Goal: Transaction & Acquisition: Book appointment/travel/reservation

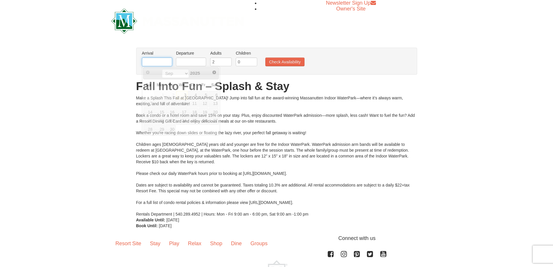
click at [144, 64] on input "text" at bounding box center [157, 61] width 30 height 9
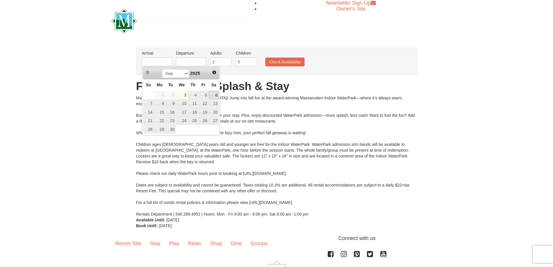
click at [211, 95] on link "6" at bounding box center [214, 95] width 10 height 8
type input "[DATE]"
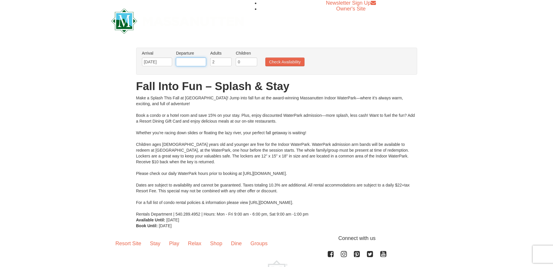
click at [189, 60] on input "text" at bounding box center [191, 61] width 30 height 9
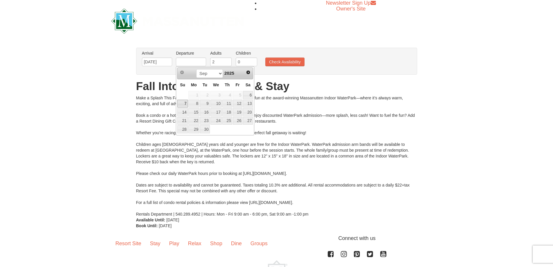
click at [185, 100] on link "7" at bounding box center [182, 104] width 10 height 8
type input "[DATE]"
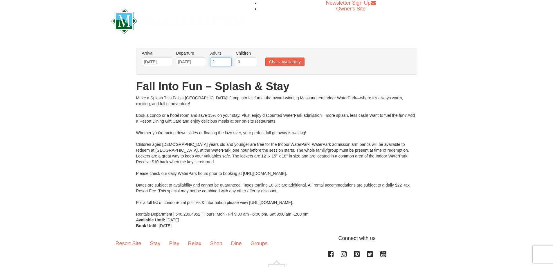
click at [204, 62] on ul "Arrival Please format dates MM/DD/YYYY Please format dates MM/DD/YYYY [DATE] De…" at bounding box center [273, 59] width 266 height 19
type input "1"
drag, startPoint x: 245, startPoint y: 62, endPoint x: 198, endPoint y: 98, distance: 59.2
click at [234, 62] on ul "Arrival Please format dates MM/DD/YYYY Please format dates MM/DD/YYYY [DATE] De…" at bounding box center [273, 59] width 266 height 19
type input "2"
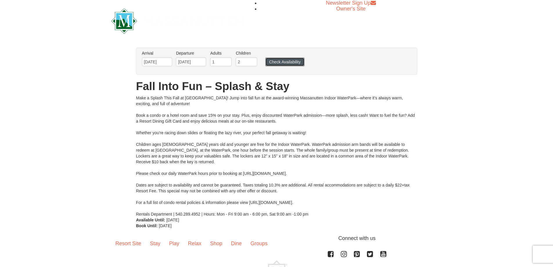
click at [286, 60] on button "Check Availability" at bounding box center [284, 61] width 39 height 9
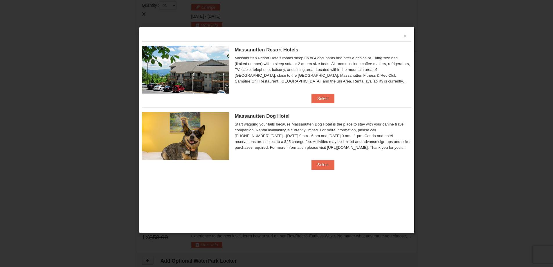
scroll to position [247, 0]
click at [321, 96] on button "Select" at bounding box center [322, 98] width 23 height 9
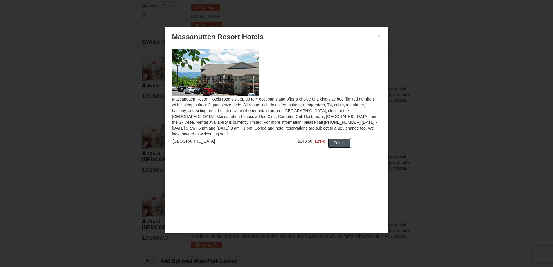
click at [329, 143] on button "Select" at bounding box center [339, 142] width 23 height 9
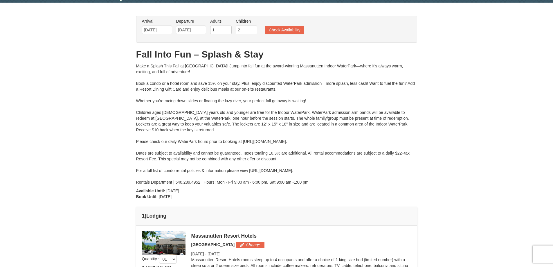
scroll to position [15, 0]
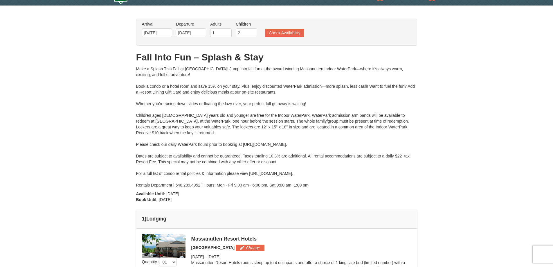
drag, startPoint x: 243, startPoint y: 145, endPoint x: 344, endPoint y: 146, distance: 100.7
click at [344, 146] on div "Make a Splash This Fall at Massanutten! Jump into fall fun at the award-winning…" at bounding box center [276, 127] width 281 height 122
copy div "https://www.massresort.com/play/waterpark/hours-rates/"
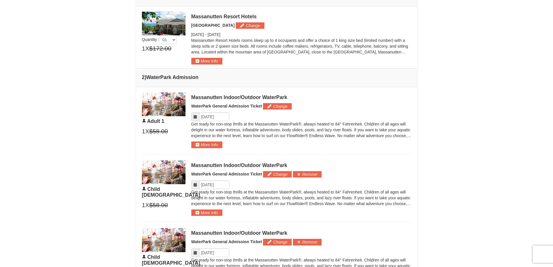
scroll to position [247, 0]
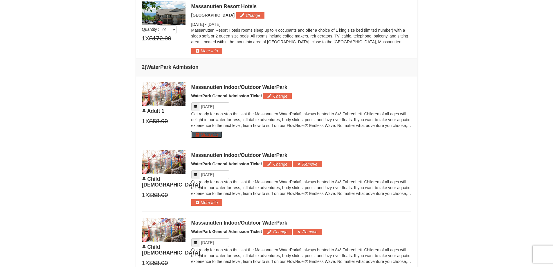
click at [217, 135] on button "More Info" at bounding box center [206, 134] width 31 height 6
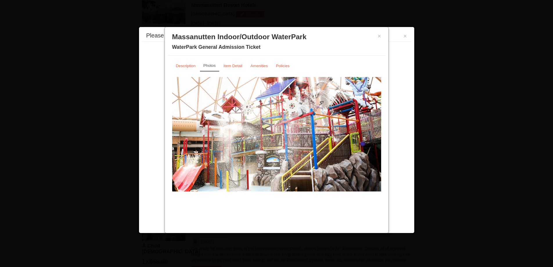
scroll to position [248, 0]
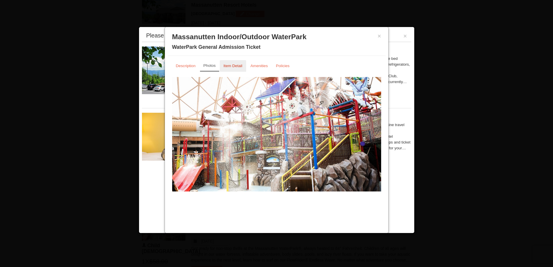
click at [236, 67] on small "Item Detail" at bounding box center [232, 66] width 19 height 4
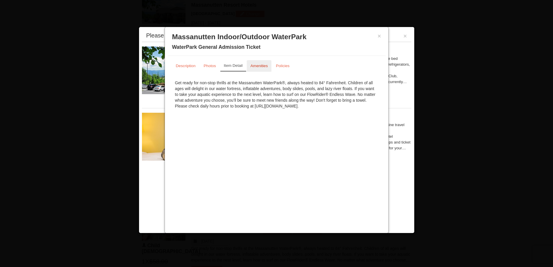
click at [260, 66] on small "Amenities" at bounding box center [258, 66] width 17 height 4
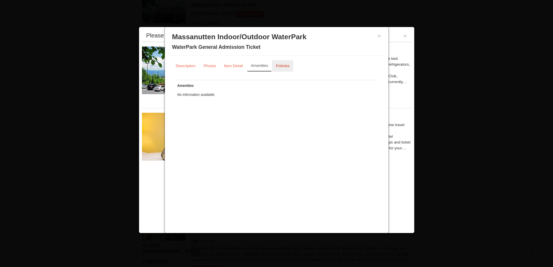
click at [281, 66] on small "Policies" at bounding box center [283, 66] width 14 height 4
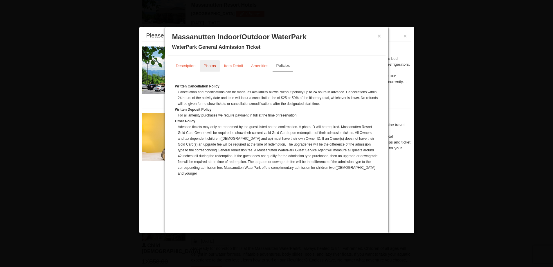
click at [207, 64] on small "Photos" at bounding box center [210, 66] width 12 height 4
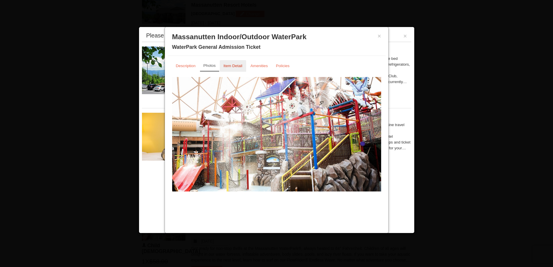
click at [240, 63] on link "Item Detail" at bounding box center [233, 65] width 26 height 11
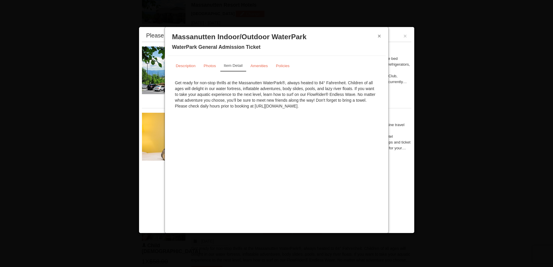
click at [379, 35] on button "×" at bounding box center [379, 36] width 3 height 6
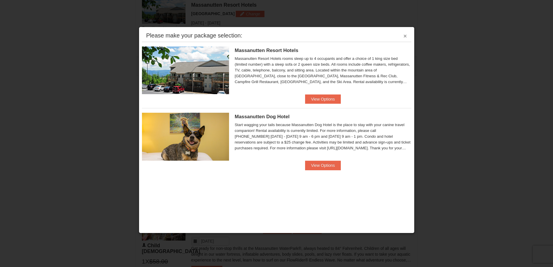
click at [404, 36] on button "×" at bounding box center [404, 36] width 3 height 6
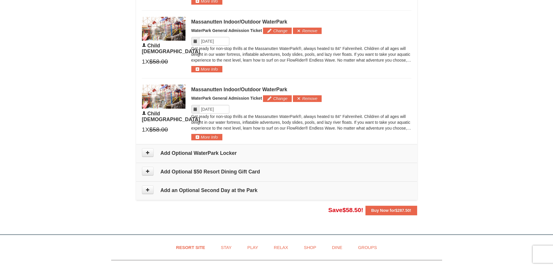
scroll to position [394, 0]
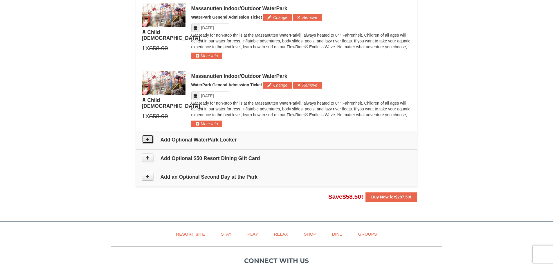
click at [151, 141] on button at bounding box center [148, 139] width 12 height 9
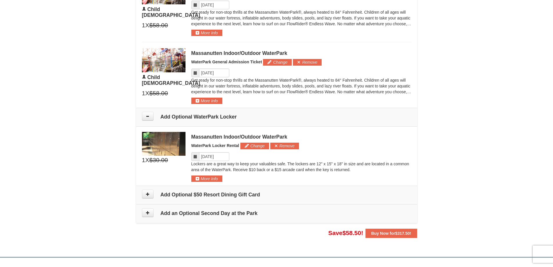
scroll to position [408, 0]
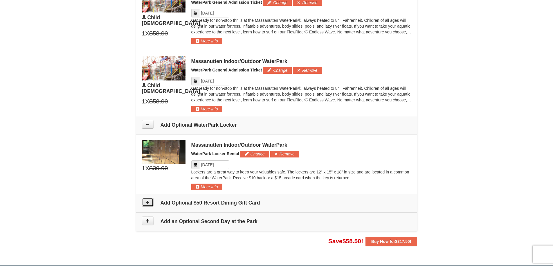
click at [151, 203] on button at bounding box center [148, 202] width 12 height 9
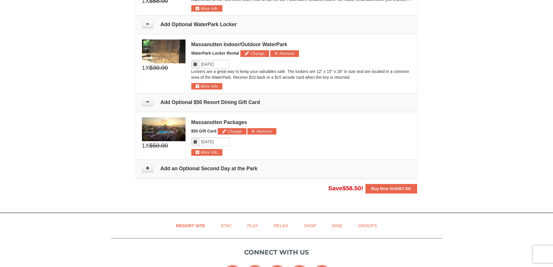
scroll to position [506, 0]
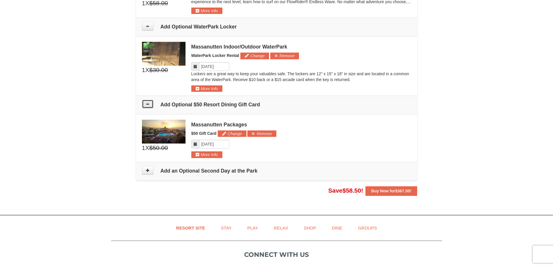
click at [149, 103] on icon at bounding box center [148, 104] width 4 height 4
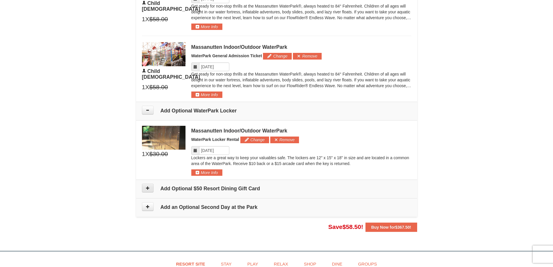
scroll to position [419, 0]
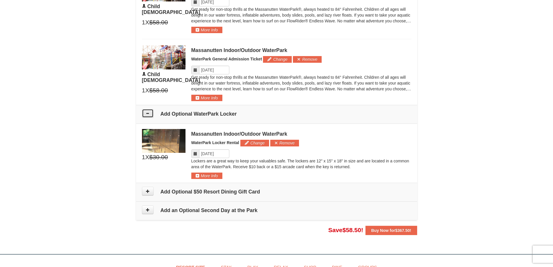
click at [149, 112] on icon at bounding box center [148, 113] width 4 height 4
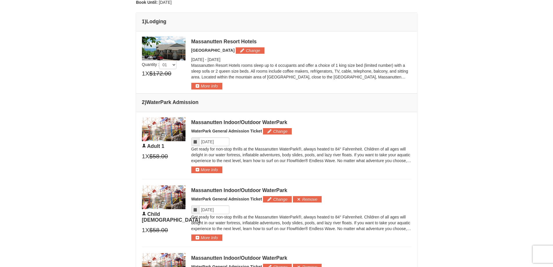
scroll to position [245, 0]
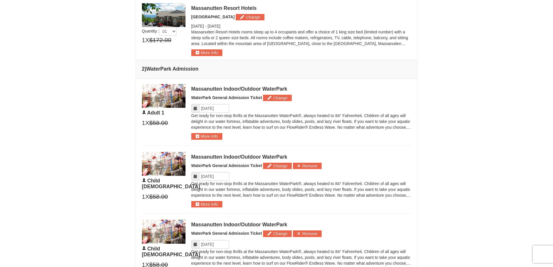
click at [95, 66] on div "× From: To: Adults: 1 Children: 2 Change Arrival Please format dates MM/DD/YYYY…" at bounding box center [276, 69] width 553 height 588
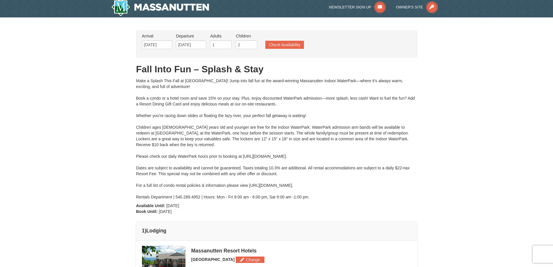
scroll to position [0, 0]
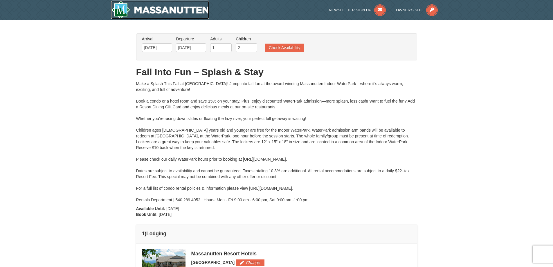
click at [120, 10] on img at bounding box center [160, 10] width 98 height 19
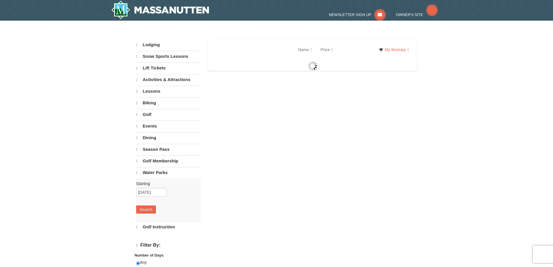
select select "9"
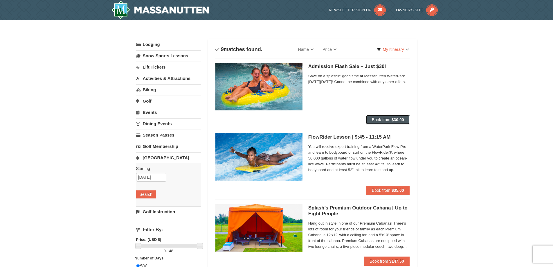
click at [389, 120] on span "Book from" at bounding box center [381, 119] width 19 height 5
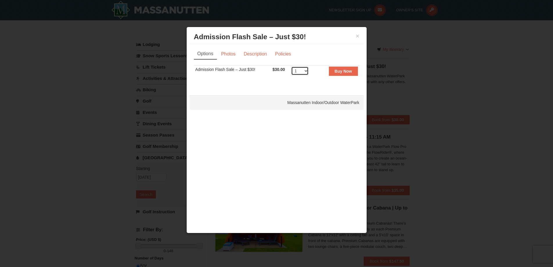
click at [303, 74] on select "1 2 3 4 5 6 7 8 9 10 11 12 13 14 15 16 17 18 19 20 21 22 23 24 25 26 27 28 29 3…" at bounding box center [299, 70] width 17 height 9
select select "3"
click at [291, 66] on select "1 2 3 4 5 6 7 8 9 10 11 12 13 14 15 16 17 18 19 20 21 22 23 24 25 26 27 28 29 3…" at bounding box center [299, 70] width 17 height 9
click at [346, 70] on strong "Buy Now" at bounding box center [343, 71] width 17 height 5
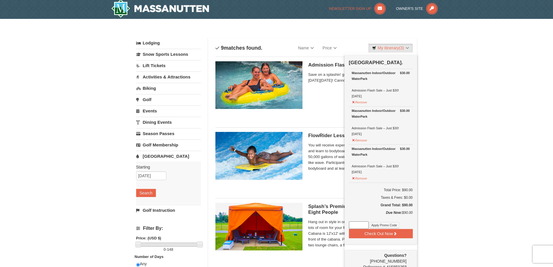
scroll to position [2, 0]
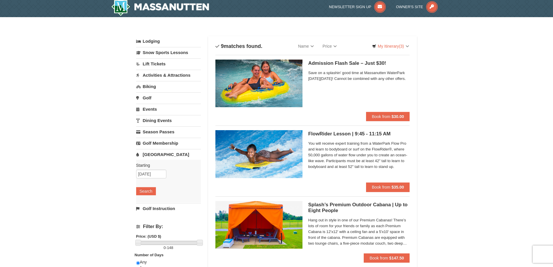
scroll to position [0, 0]
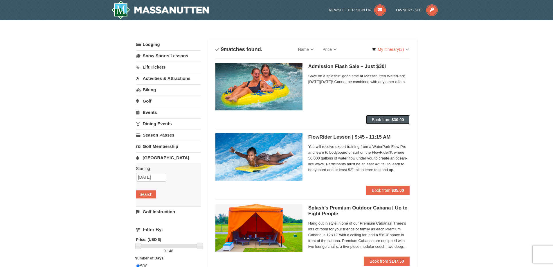
drag, startPoint x: 406, startPoint y: 119, endPoint x: 463, endPoint y: 97, distance: 60.5
click at [391, 52] on link "My Itinerary (3)" at bounding box center [390, 49] width 44 height 9
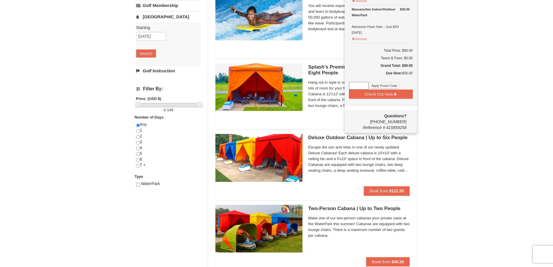
scroll to position [145, 0]
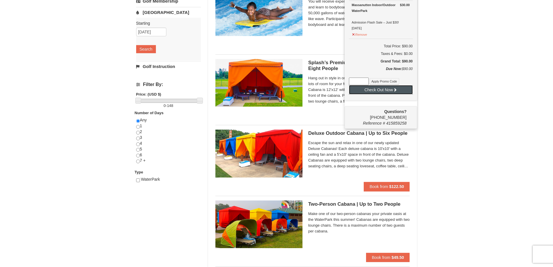
click at [401, 92] on button "Check Out Now" at bounding box center [381, 89] width 64 height 9
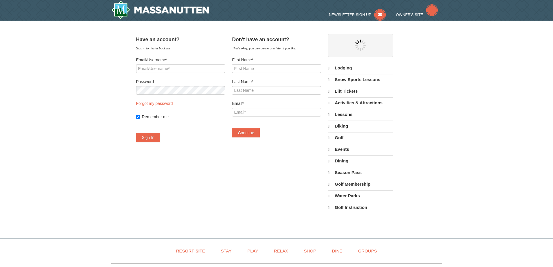
select select "9"
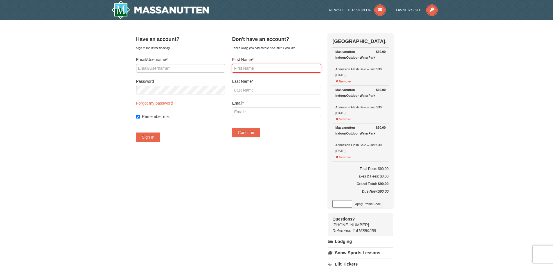
click at [251, 68] on input "First Name*" at bounding box center [276, 68] width 89 height 9
type input "Lesly"
type input "Lopez"
type input "leslyacosta15@gmail.com"
click at [264, 138] on div "Don't have an account? That's okay, you can create one later if you like. First…" at bounding box center [276, 87] width 89 height 109
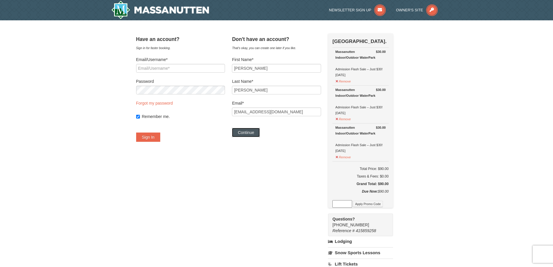
click at [255, 131] on button "Continue" at bounding box center [246, 132] width 28 height 9
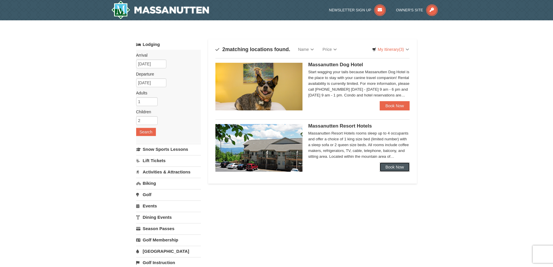
click at [396, 168] on link "Book Now" at bounding box center [395, 166] width 30 height 9
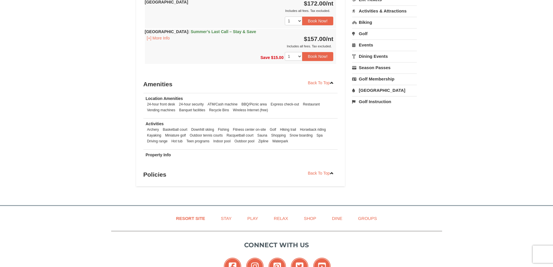
scroll to position [377, 0]
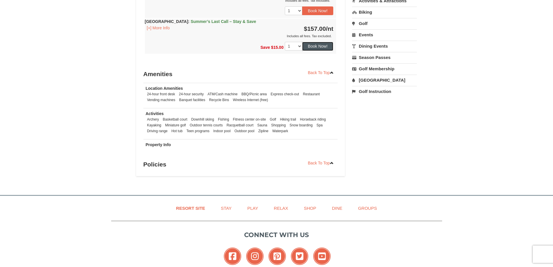
click at [315, 46] on button "Book Now!" at bounding box center [317, 46] width 31 height 9
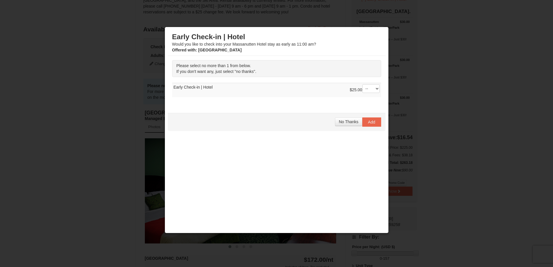
scroll to position [115, 0]
click at [345, 121] on span "No Thanks" at bounding box center [348, 121] width 19 height 5
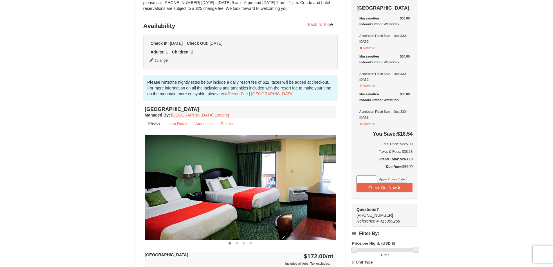
click at [445, 100] on div "× <<Back to results Massanutten Resort Hotels Book from $157! [STREET_ADDRESS],…" at bounding box center [276, 179] width 553 height 546
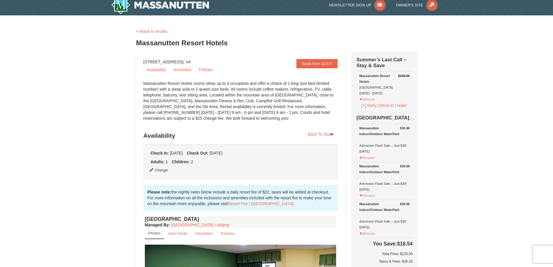
scroll to position [0, 0]
